Goal: Task Accomplishment & Management: Use online tool/utility

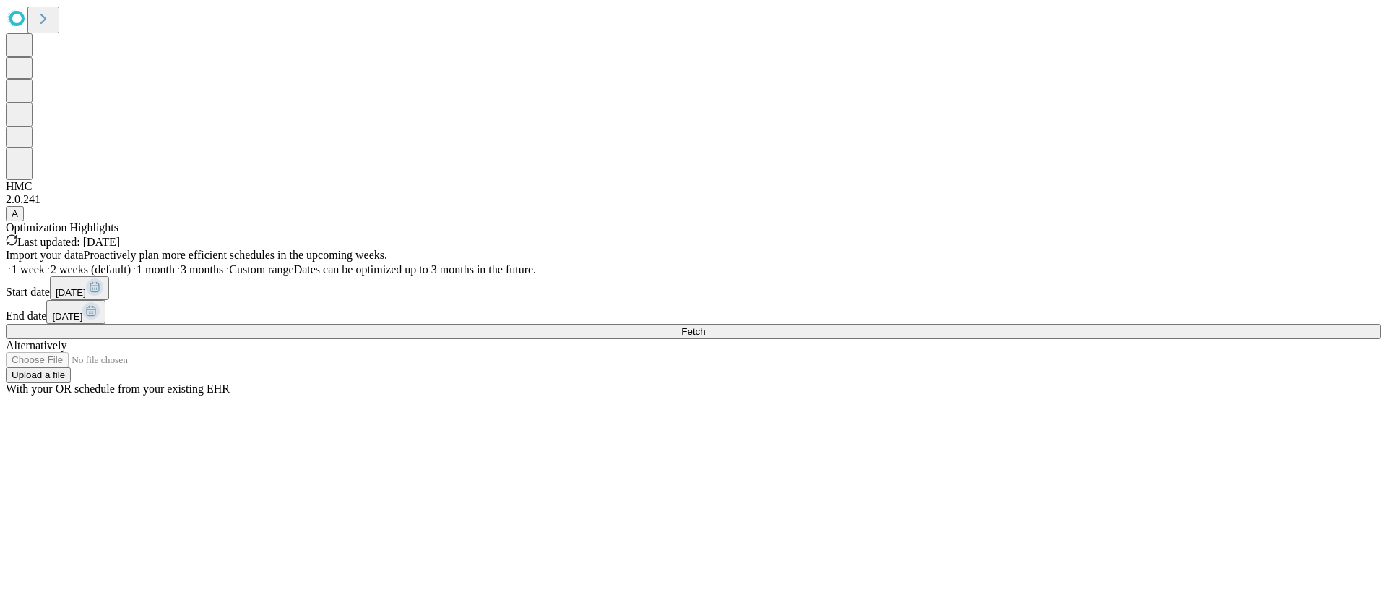
click at [1079, 339] on button "Fetch" at bounding box center [694, 331] width 1376 height 15
click at [1047, 339] on button "Fetch" at bounding box center [694, 331] width 1376 height 15
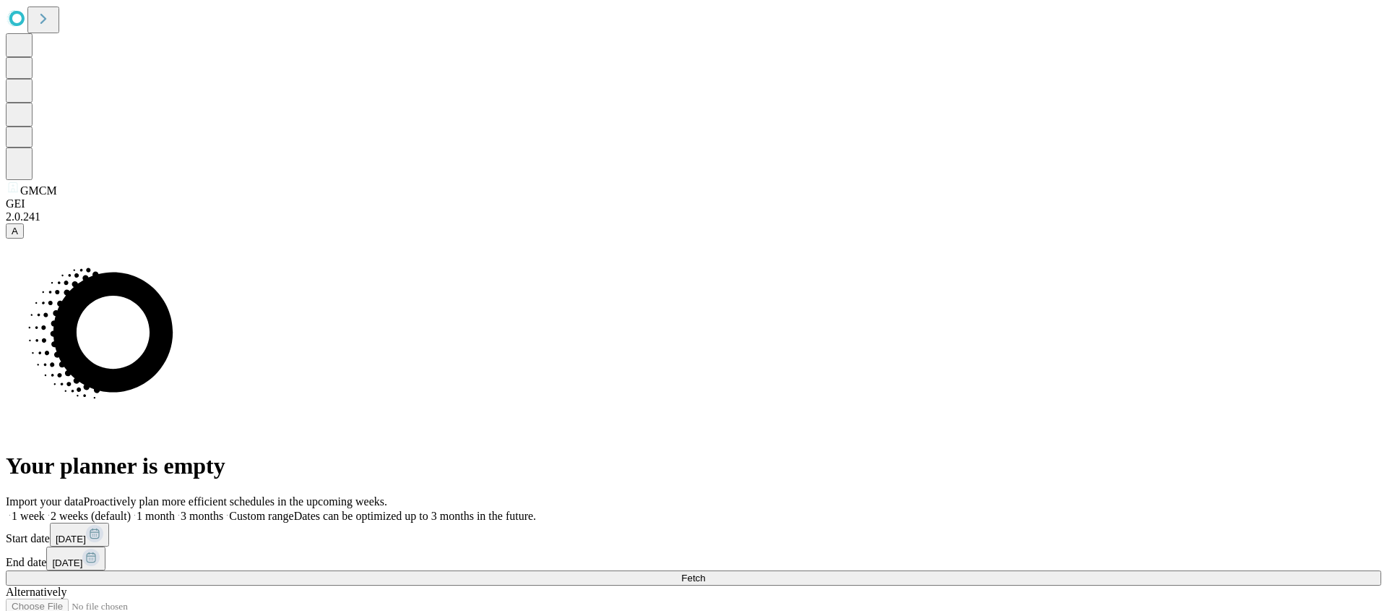
click at [1043, 570] on button "Fetch" at bounding box center [694, 577] width 1376 height 15
